Goal: Task Accomplishment & Management: Manage account settings

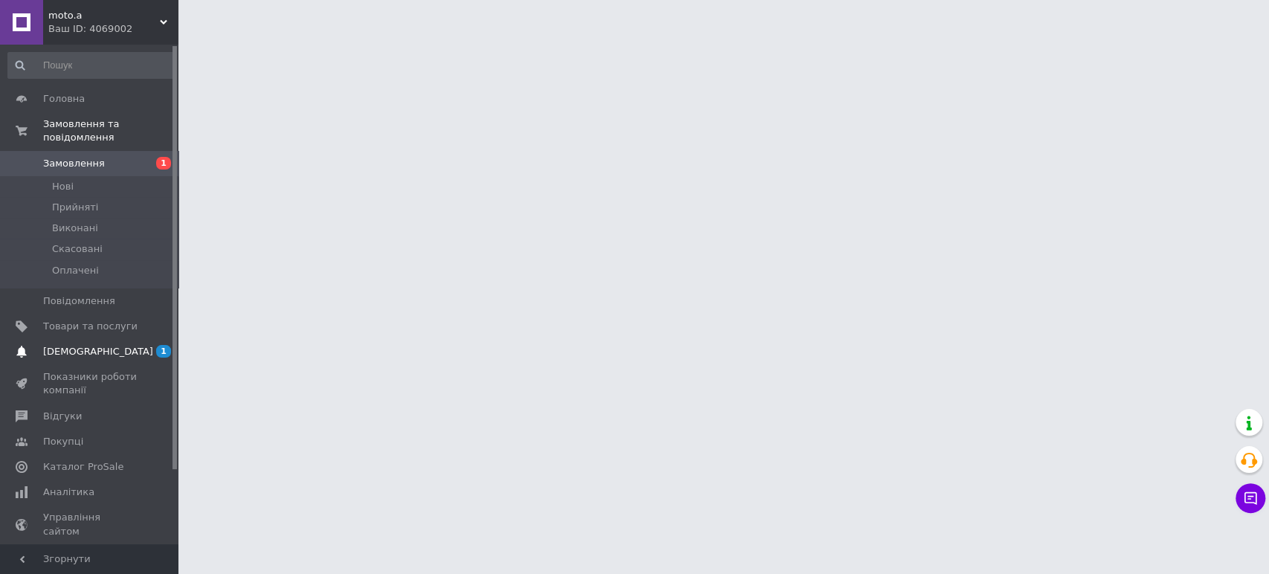
click at [77, 345] on span "[DEMOGRAPHIC_DATA]" at bounding box center [98, 351] width 110 height 13
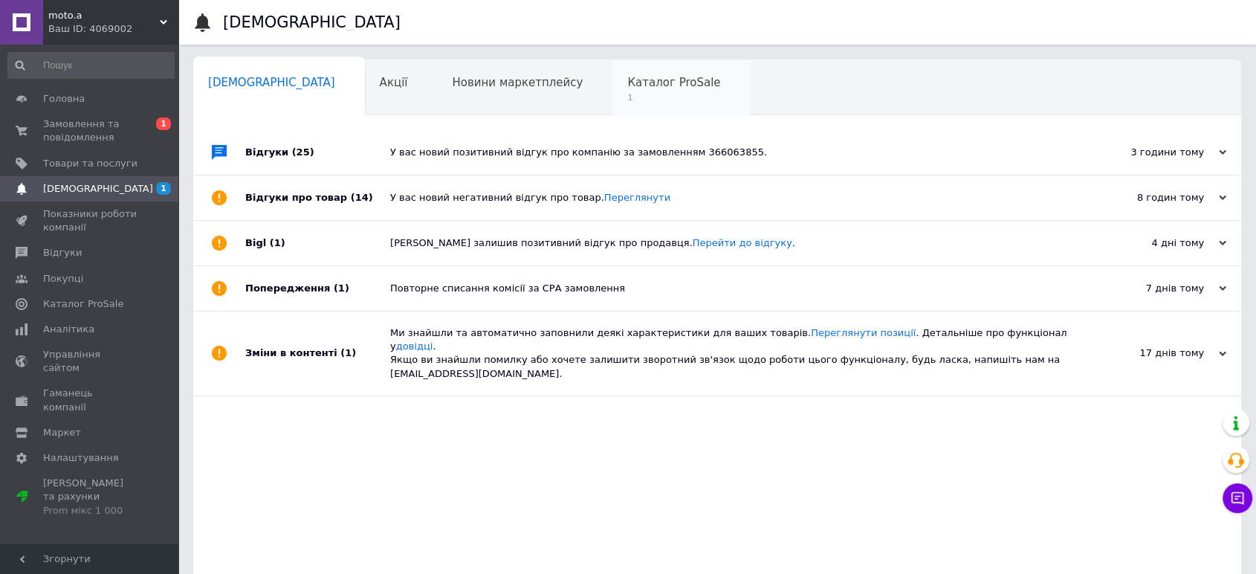
click at [627, 88] on span "Каталог ProSale" at bounding box center [673, 82] width 93 height 13
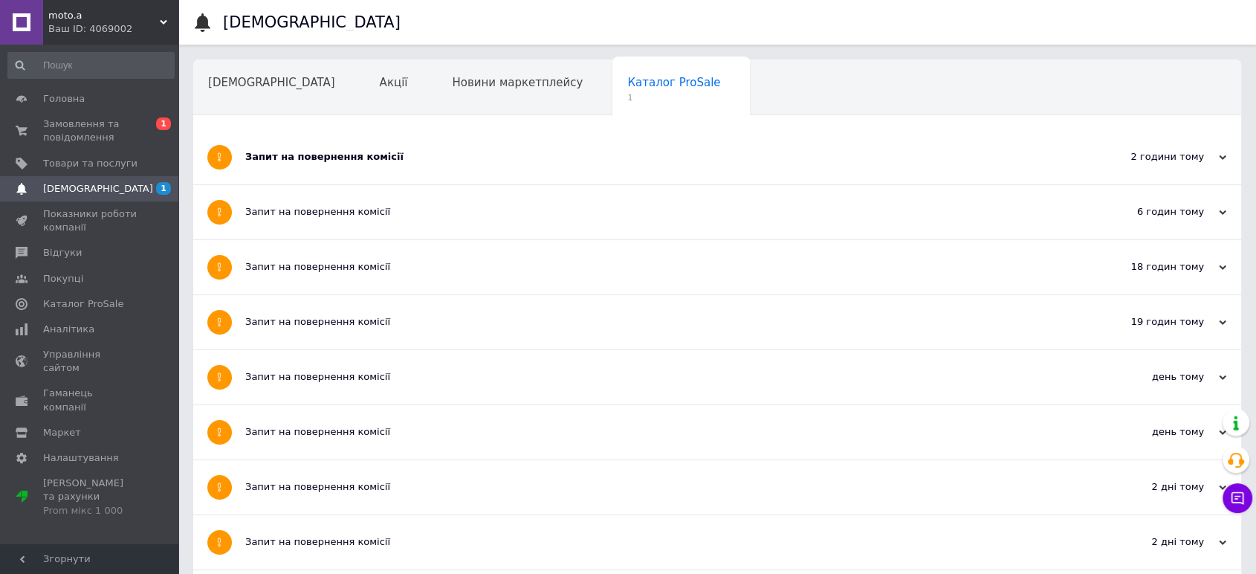
click at [324, 153] on div "Запит на повернення комісії" at bounding box center [661, 156] width 833 height 13
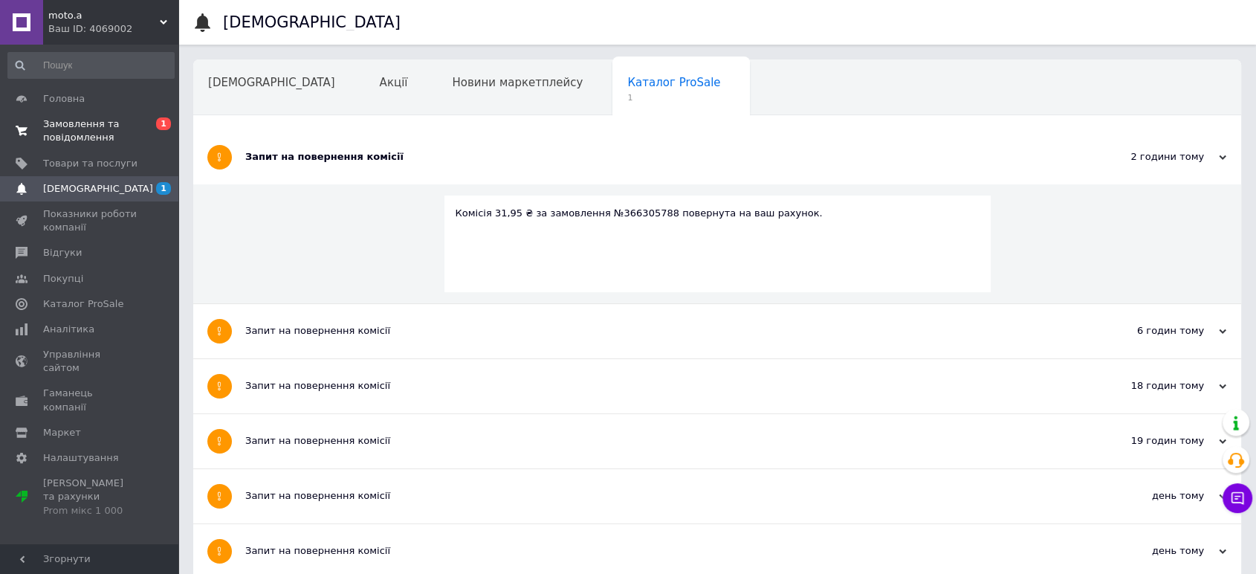
click at [89, 126] on span "Замовлення та повідомлення" at bounding box center [90, 130] width 94 height 27
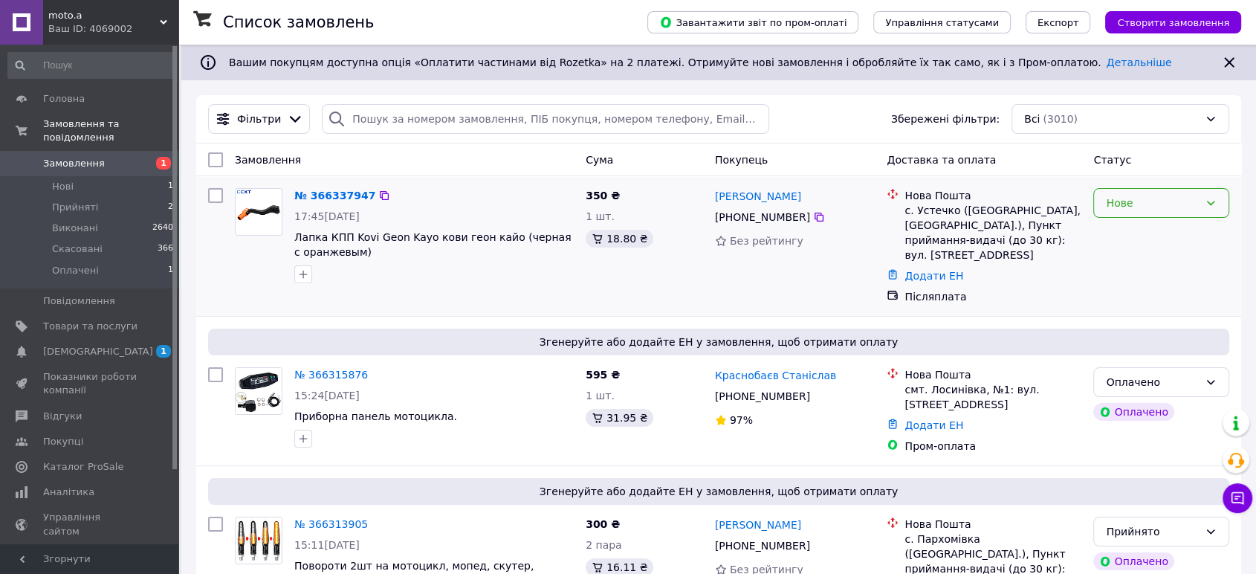
click at [1149, 202] on div "Нове" at bounding box center [1152, 203] width 93 height 16
click at [1141, 227] on li "Прийнято" at bounding box center [1161, 235] width 135 height 27
click at [321, 193] on link "№ 366337947" at bounding box center [331, 196] width 74 height 12
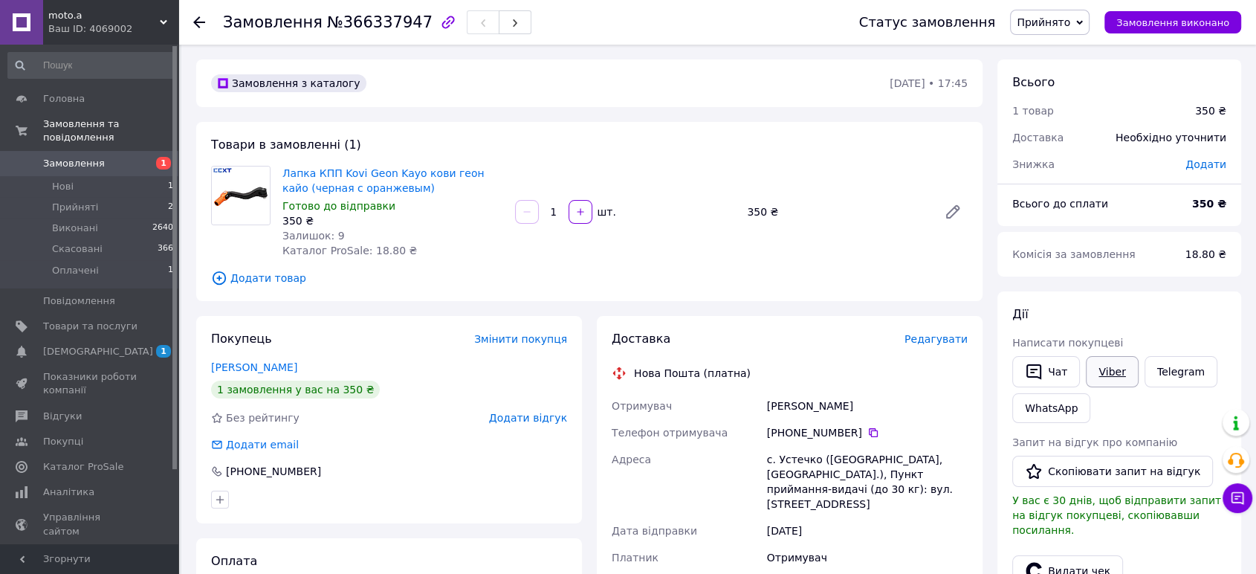
click at [1110, 375] on link "Viber" at bounding box center [1112, 371] width 52 height 31
